Goal: Information Seeking & Learning: Learn about a topic

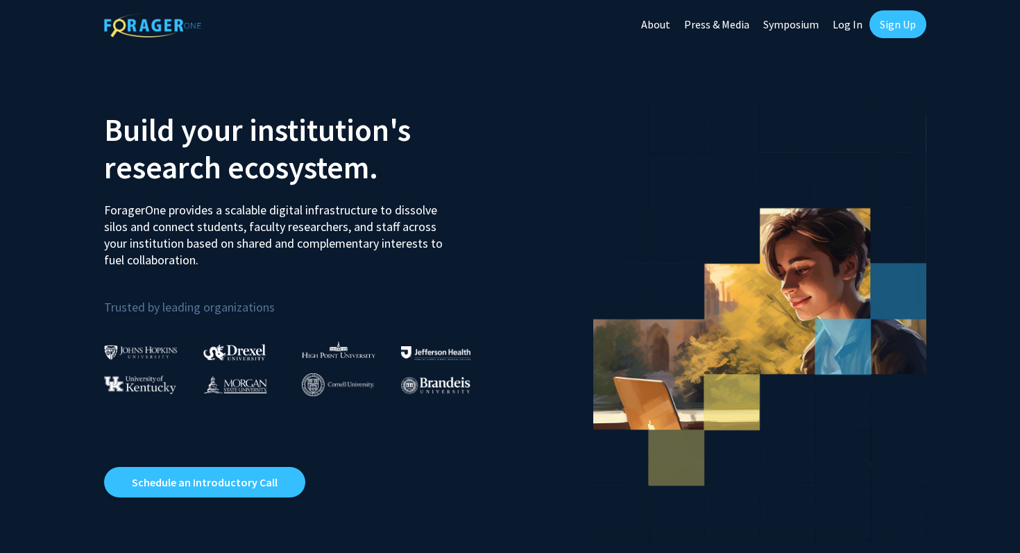
click at [852, 31] on link "Log In" at bounding box center [848, 24] width 44 height 49
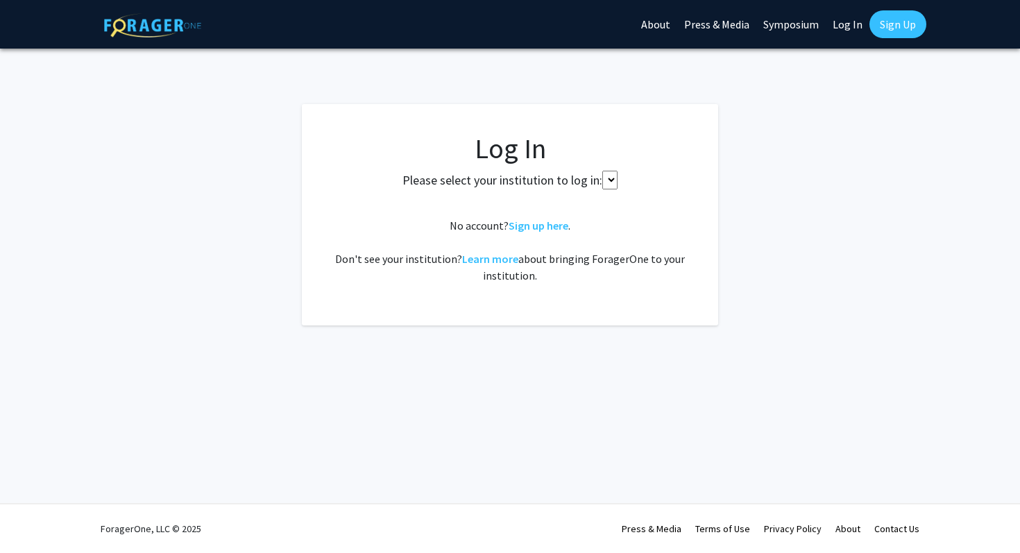
select select
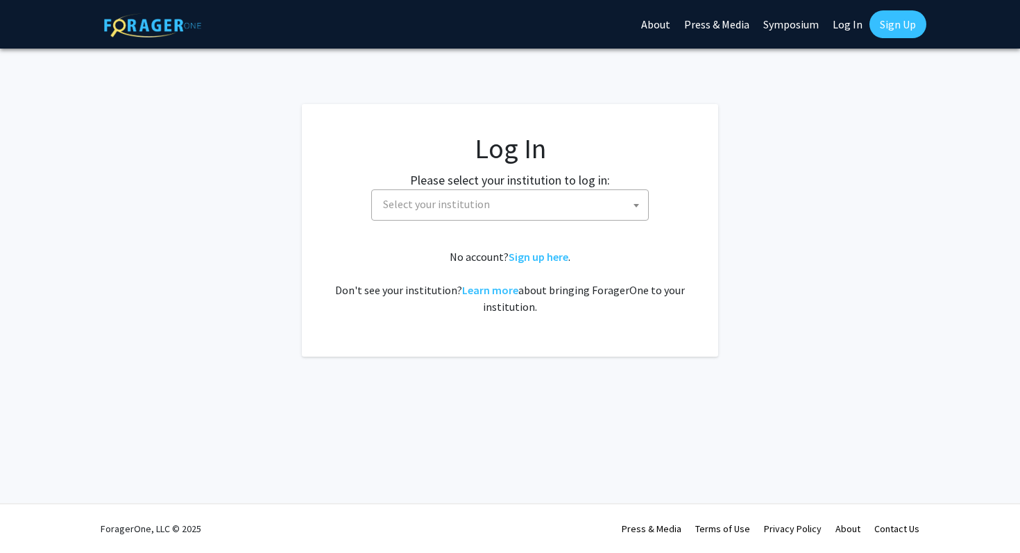
click at [557, 198] on span "Select your institution" at bounding box center [513, 204] width 271 height 28
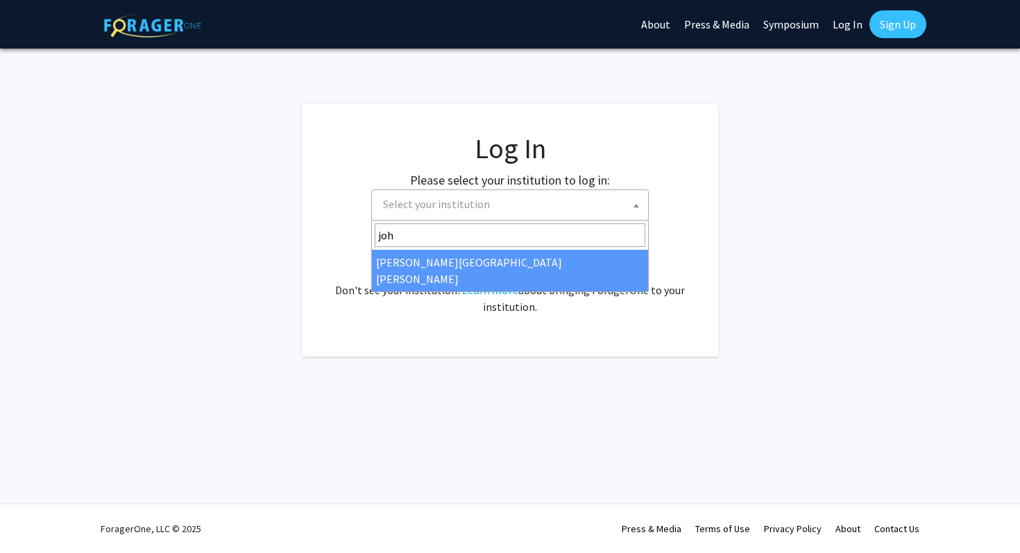
type input "john"
select select "1"
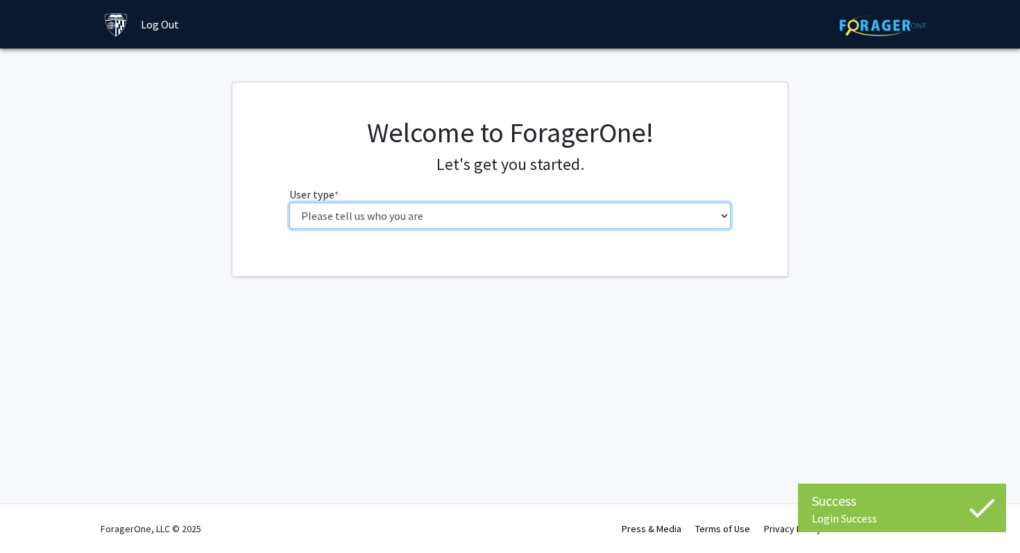
click at [333, 217] on select "Please tell us who you are Undergraduate Student Master's Student Doctoral Cand…" at bounding box center [510, 216] width 442 height 26
select select "1: undergrad"
click at [289, 203] on select "Please tell us who you are Undergraduate Student Master's Student Doctoral Cand…" at bounding box center [510, 216] width 442 height 26
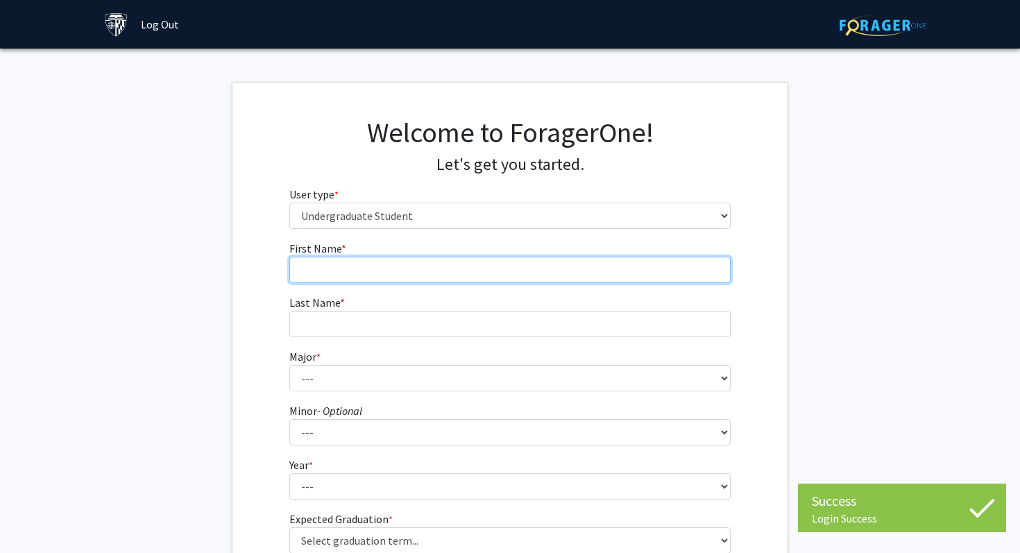
click at [505, 269] on input "First Name * required" at bounding box center [510, 270] width 442 height 26
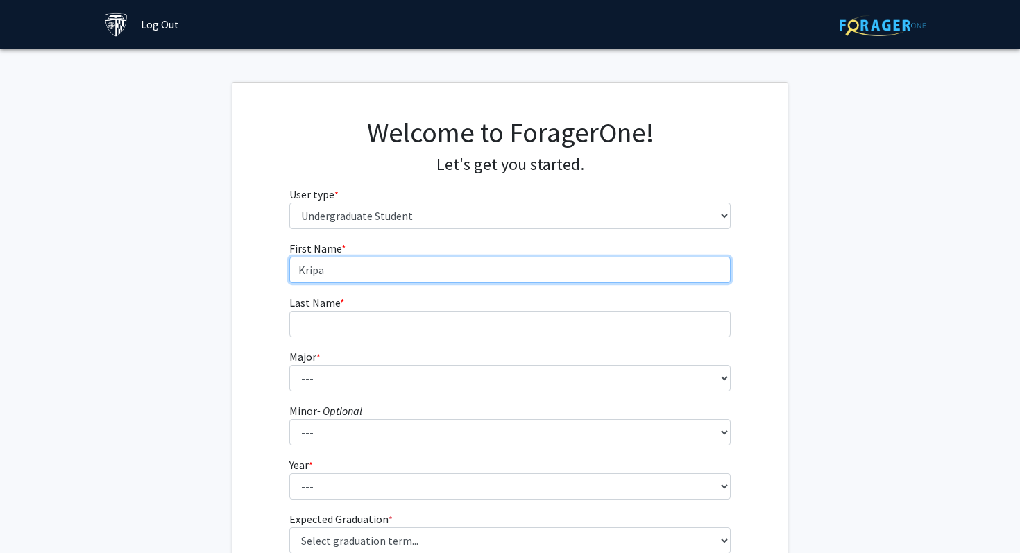
type input "Kripa"
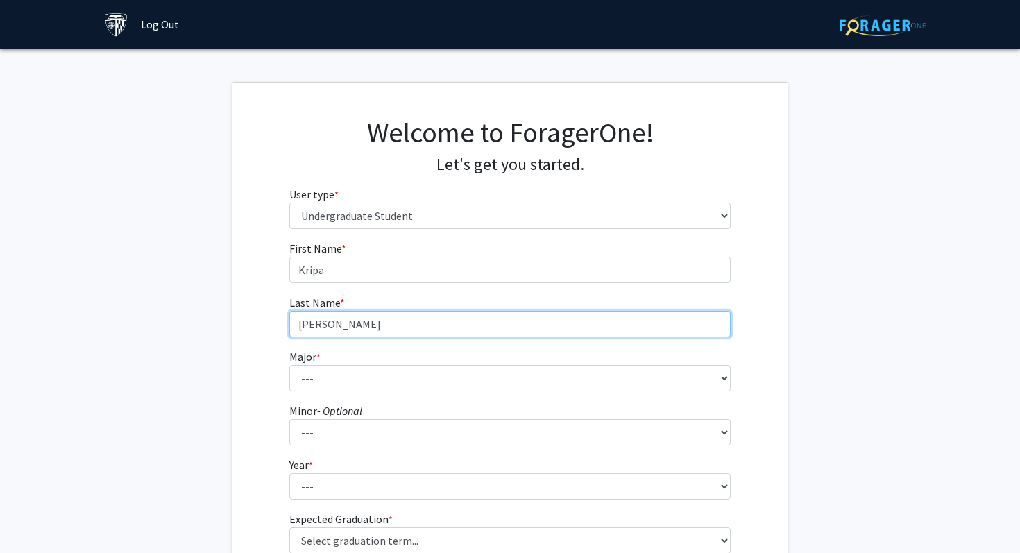
type input "[PERSON_NAME]"
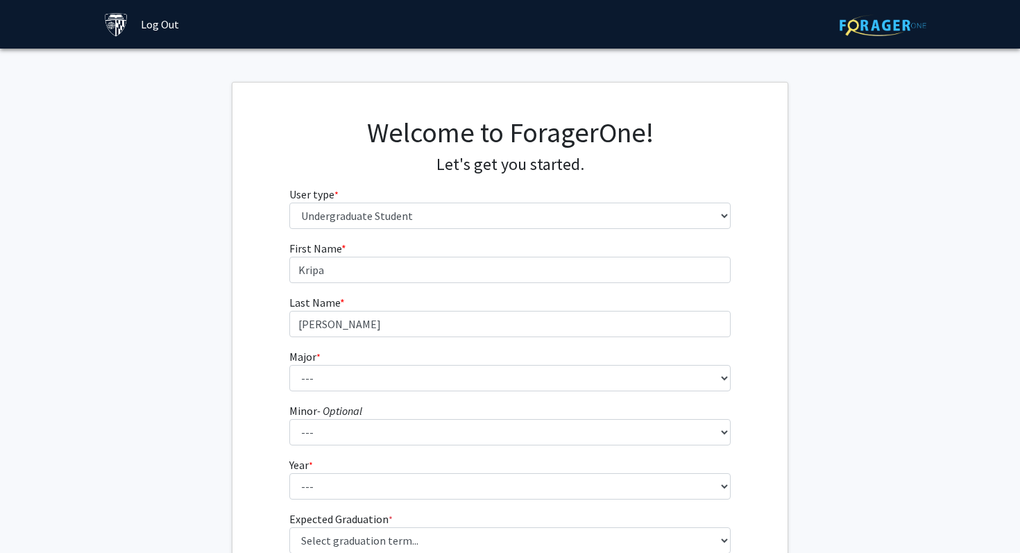
click at [192, 313] on fg-get-started "Welcome to ForagerOne! Let's get you started. User type * required Please tell …" at bounding box center [510, 354] width 1020 height 544
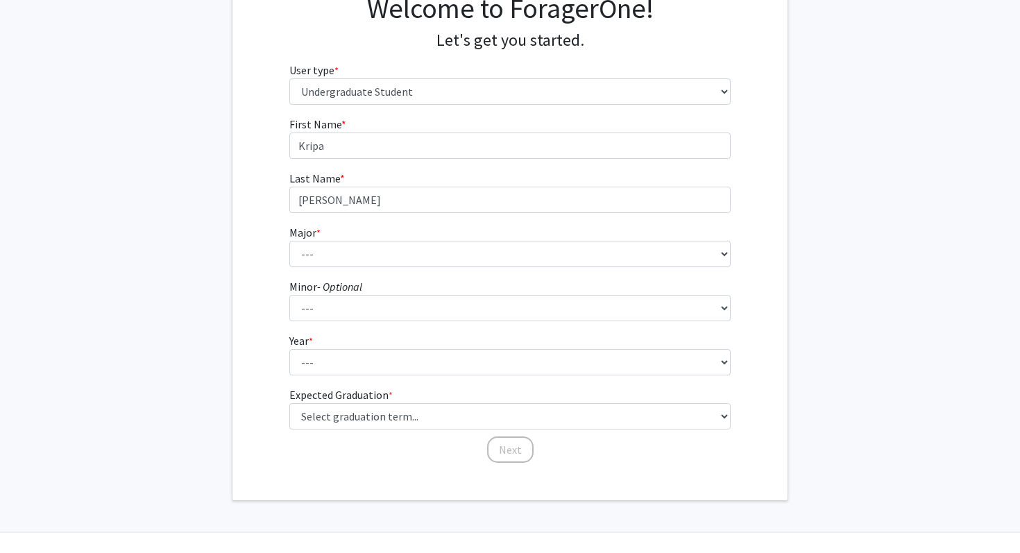
scroll to position [134, 0]
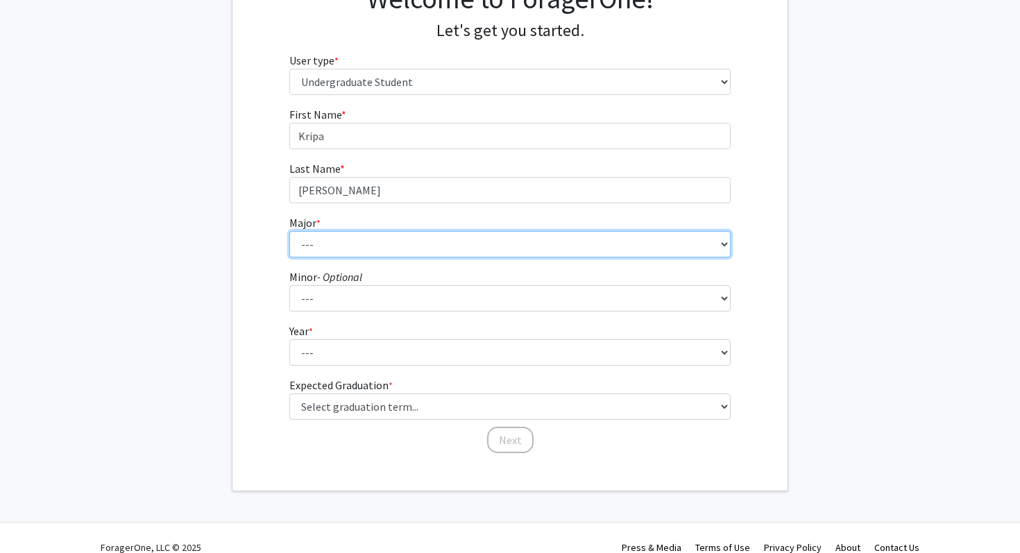
click at [337, 240] on select "--- Africana Studies Anthropology Applied Mathematics & Statistics Archaeology …" at bounding box center [510, 244] width 442 height 26
select select "7: 22"
click at [289, 231] on select "--- Africana Studies Anthropology Applied Mathematics & Statistics Archaeology …" at bounding box center [510, 244] width 442 height 26
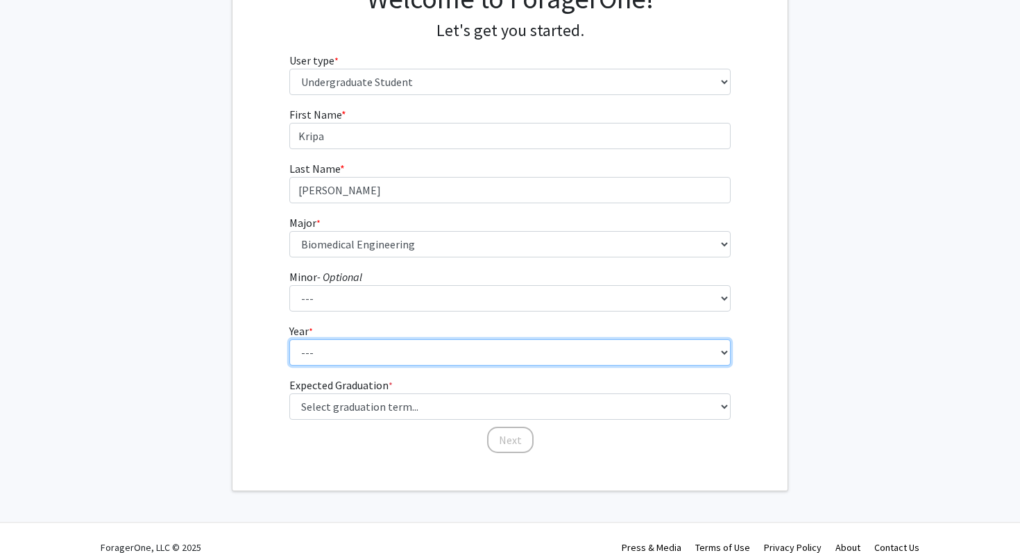
click at [339, 350] on select "--- First-year Sophomore Junior Senior Postbaccalaureate Certificate" at bounding box center [510, 352] width 442 height 26
select select "1: first-year"
click at [289, 339] on select "--- First-year Sophomore Junior Senior Postbaccalaureate Certificate" at bounding box center [510, 352] width 442 height 26
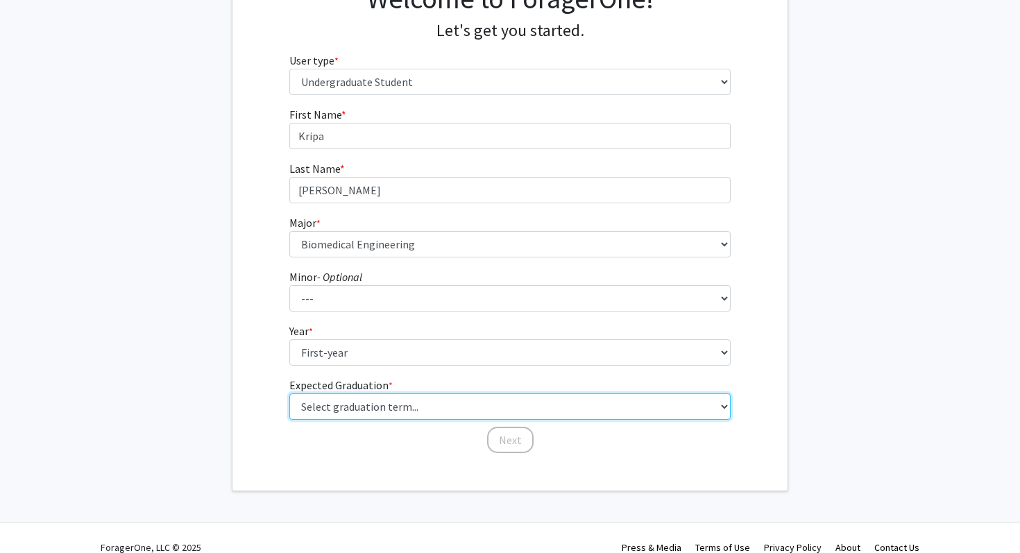
click at [371, 409] on select "Select graduation term... Spring 2025 Summer 2025 Fall 2025 Winter 2025 Spring …" at bounding box center [510, 407] width 442 height 26
select select "17: spring_2029"
click at [289, 394] on select "Select graduation term... Spring 2025 Summer 2025 Fall 2025 Winter 2025 Spring …" at bounding box center [510, 407] width 442 height 26
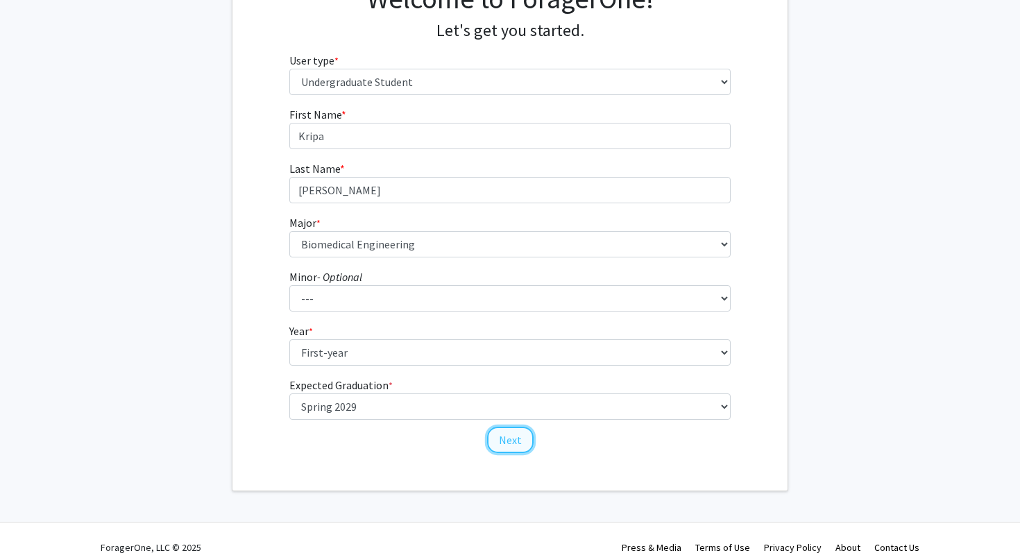
click at [502, 433] on button "Next" at bounding box center [510, 440] width 47 height 26
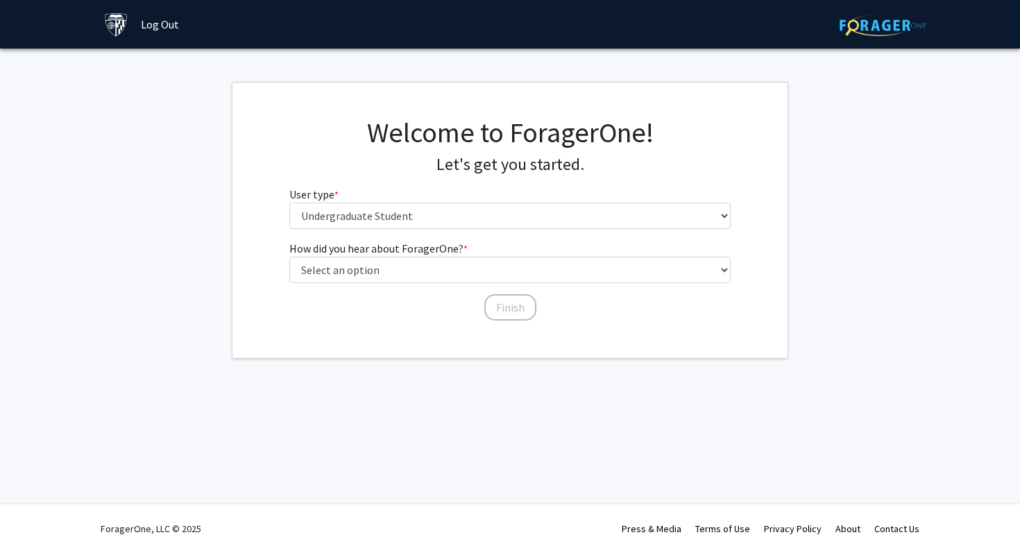
scroll to position [0, 0]
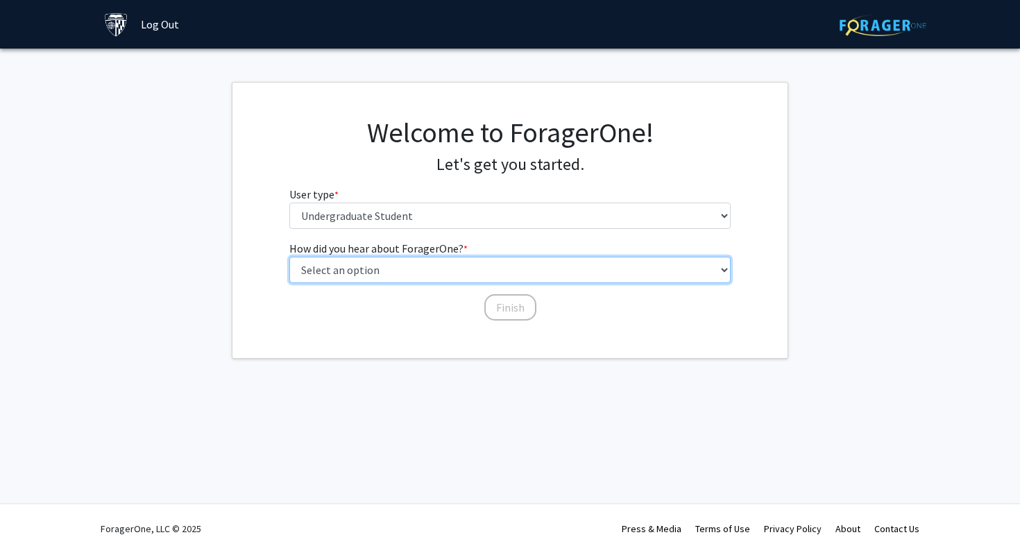
click at [445, 269] on select "Select an option Peer/student recommendation Faculty/staff recommendation Unive…" at bounding box center [510, 270] width 442 height 26
select select "3: university_website"
click at [289, 257] on select "Select an option Peer/student recommendation Faculty/staff recommendation Unive…" at bounding box center [510, 270] width 442 height 26
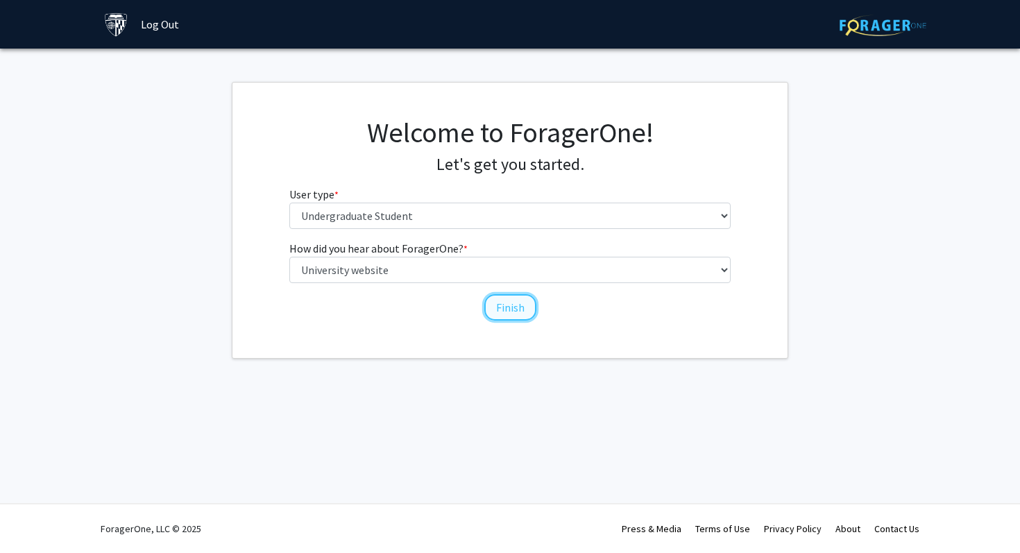
click at [501, 305] on button "Finish" at bounding box center [511, 307] width 52 height 26
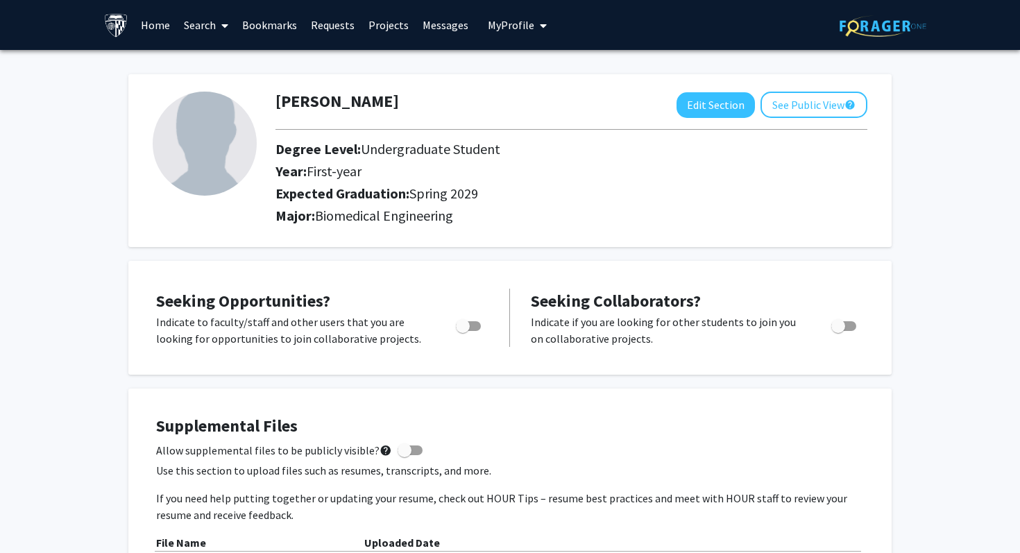
click at [227, 29] on icon at bounding box center [224, 25] width 7 height 11
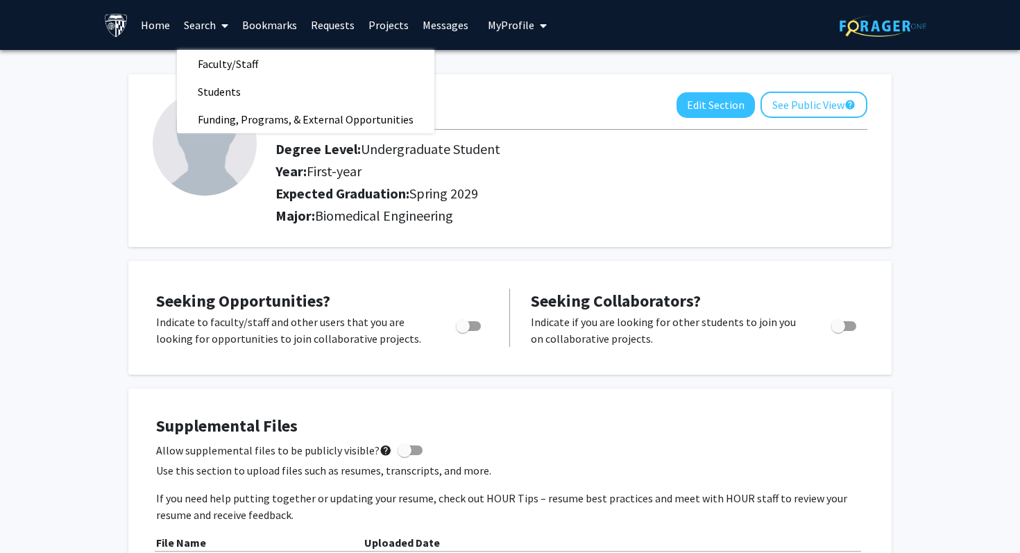
click at [161, 25] on link "Home" at bounding box center [155, 25] width 43 height 49
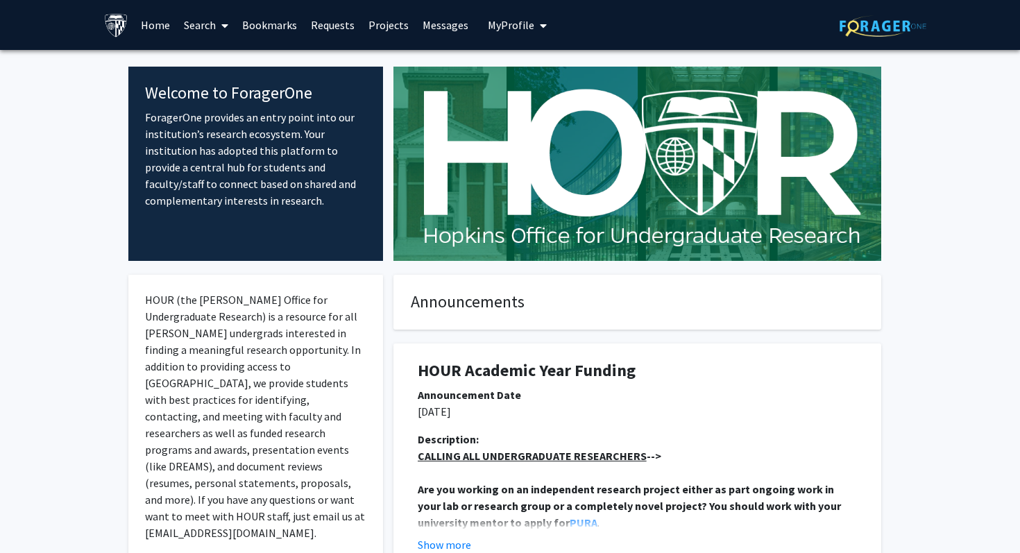
click at [221, 33] on span at bounding box center [222, 25] width 12 height 49
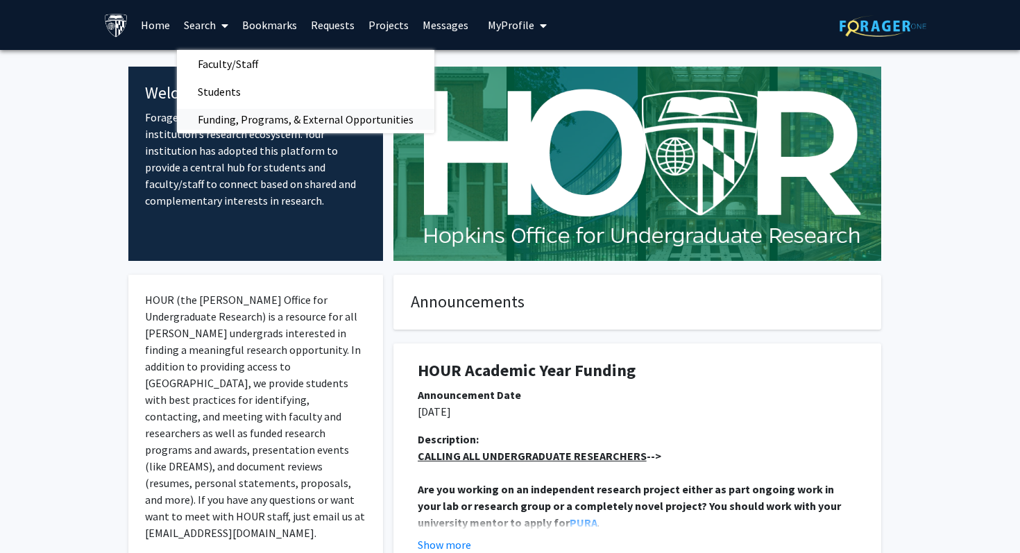
click at [232, 115] on span "Funding, Programs, & External Opportunities" at bounding box center [306, 120] width 258 height 28
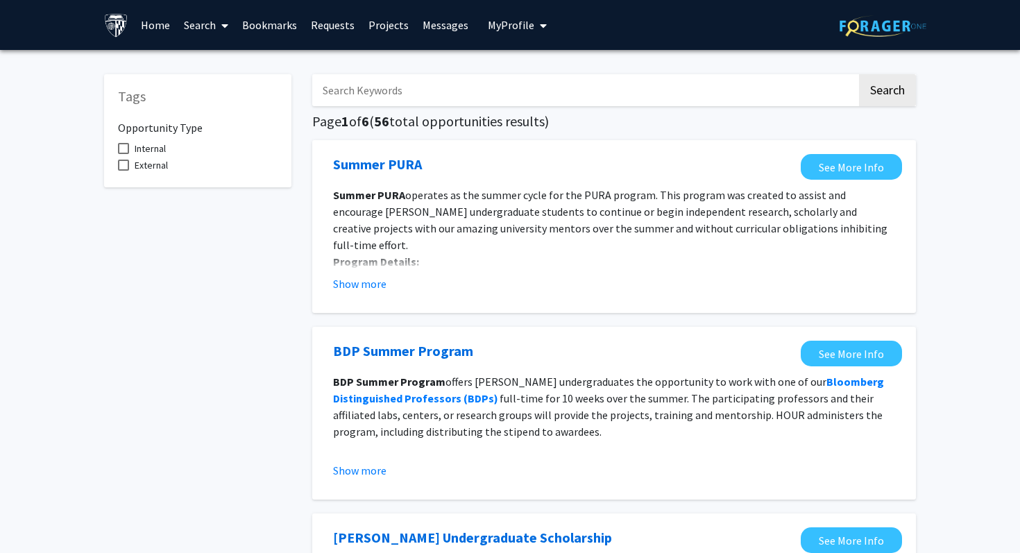
click at [383, 88] on input "Search Keywords" at bounding box center [584, 90] width 545 height 32
click at [859, 74] on button "Search" at bounding box center [887, 90] width 57 height 32
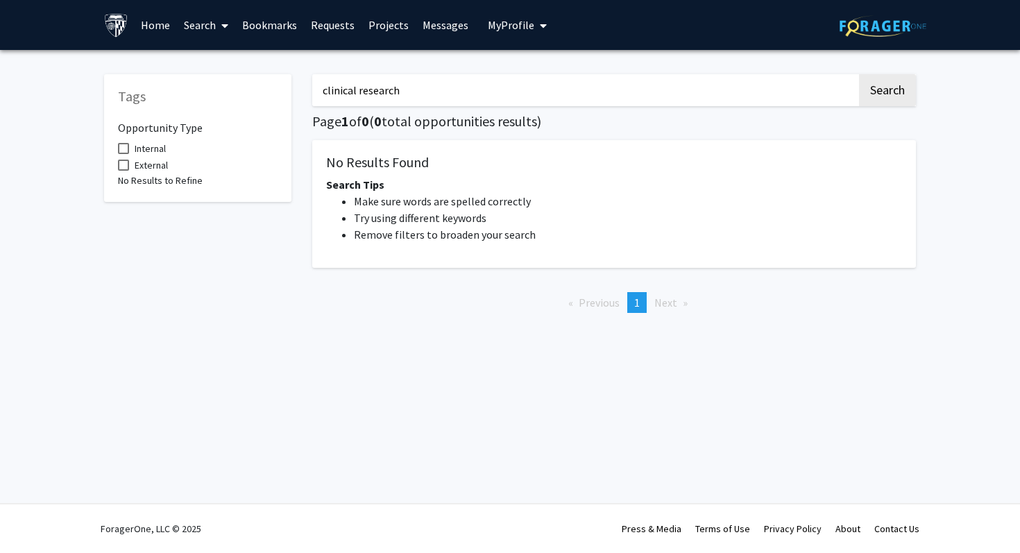
click at [426, 92] on input "clinical research" at bounding box center [584, 90] width 545 height 32
type input "clinical"
click at [333, 235] on ul "Make sure words are spelled correctly Try using different keywords Remove filte…" at bounding box center [614, 218] width 576 height 50
click at [877, 90] on button "Search" at bounding box center [887, 90] width 57 height 32
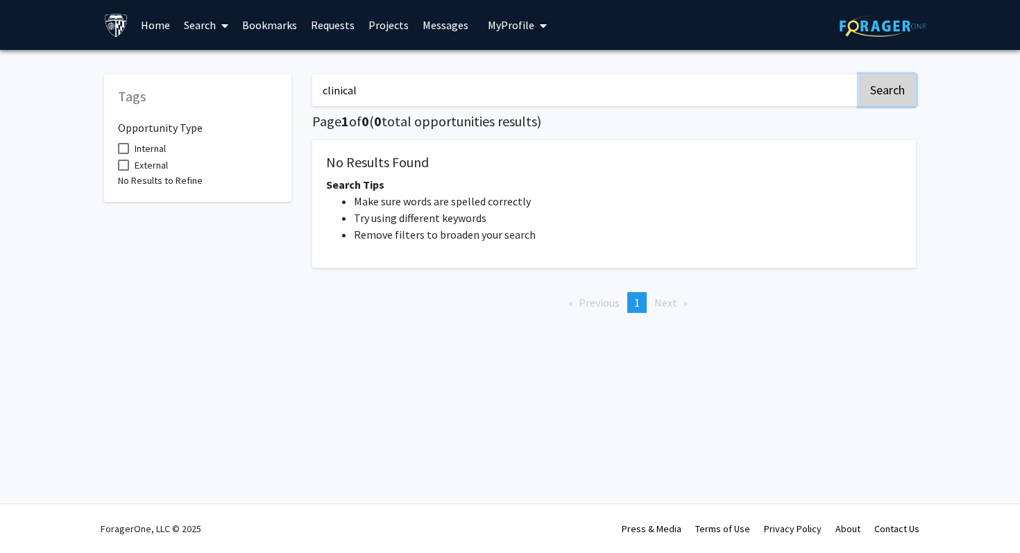
click at [877, 94] on button "Search" at bounding box center [887, 90] width 57 height 32
click at [464, 86] on input "clinical" at bounding box center [584, 90] width 545 height 32
click at [900, 87] on button "Search" at bounding box center [887, 90] width 57 height 32
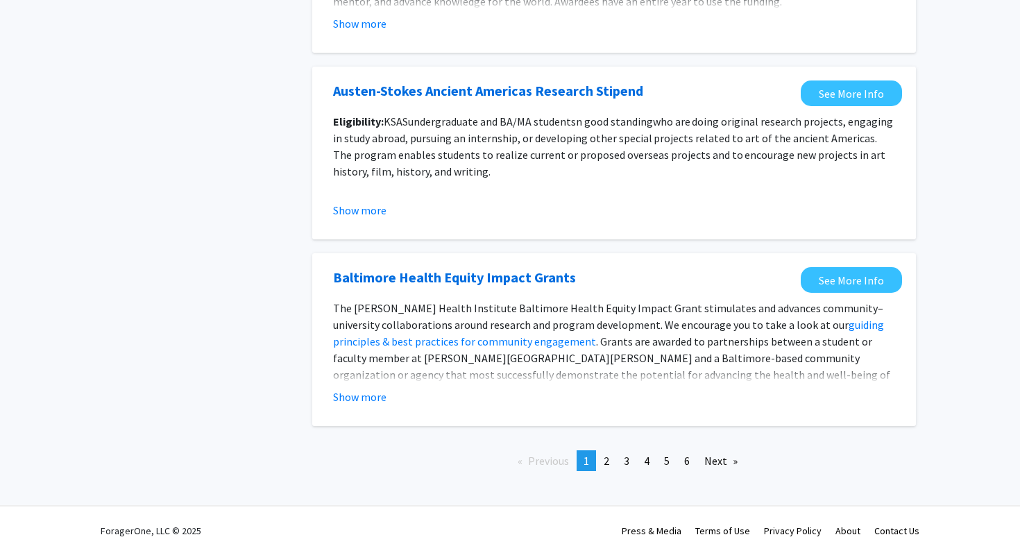
scroll to position [1530, 0]
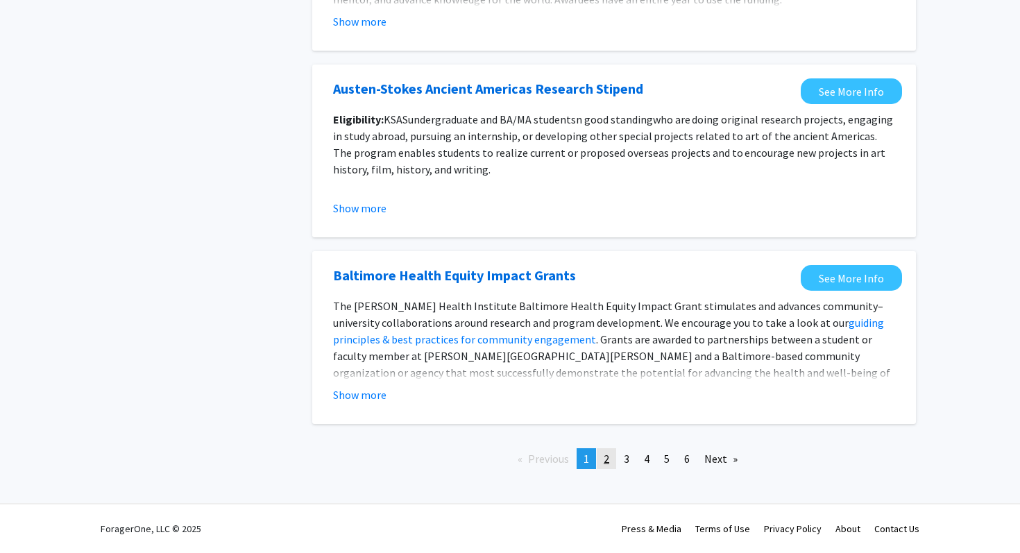
click at [607, 463] on span "2" at bounding box center [607, 459] width 6 height 14
